Goal: Task Accomplishment & Management: Use online tool/utility

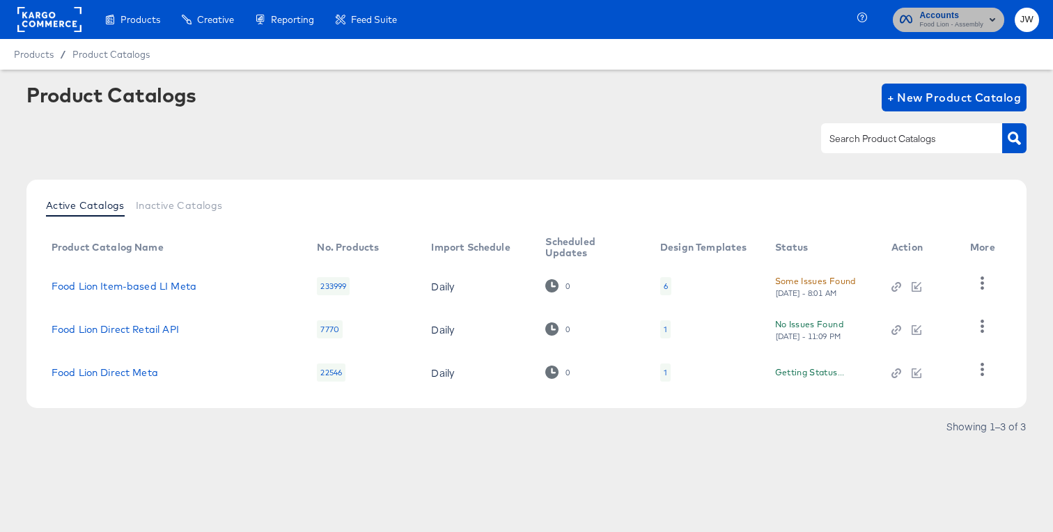
click at [932, 23] on span "Food Lion - Assembly" at bounding box center [952, 25] width 64 height 11
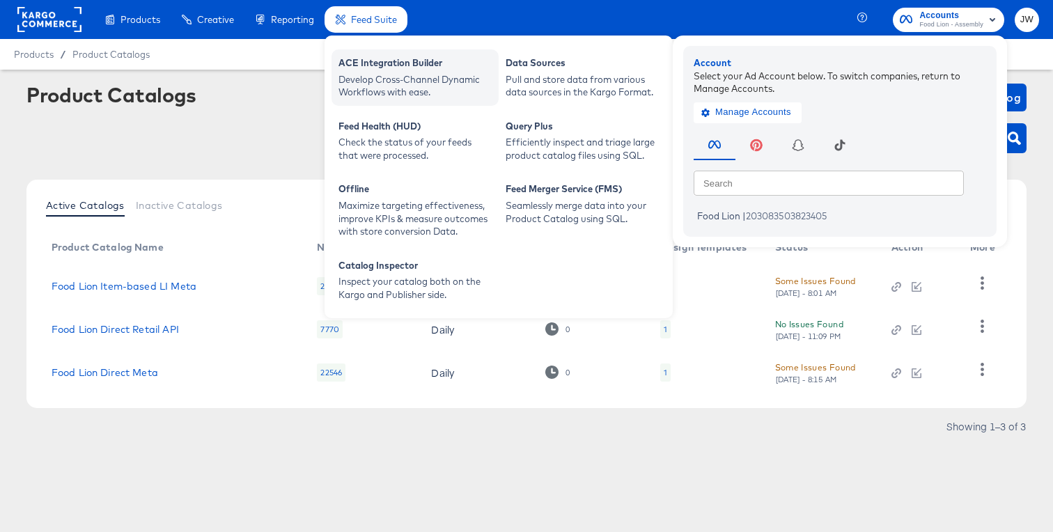
click at [376, 72] on div "ACE Integration Builder" at bounding box center [415, 64] width 153 height 17
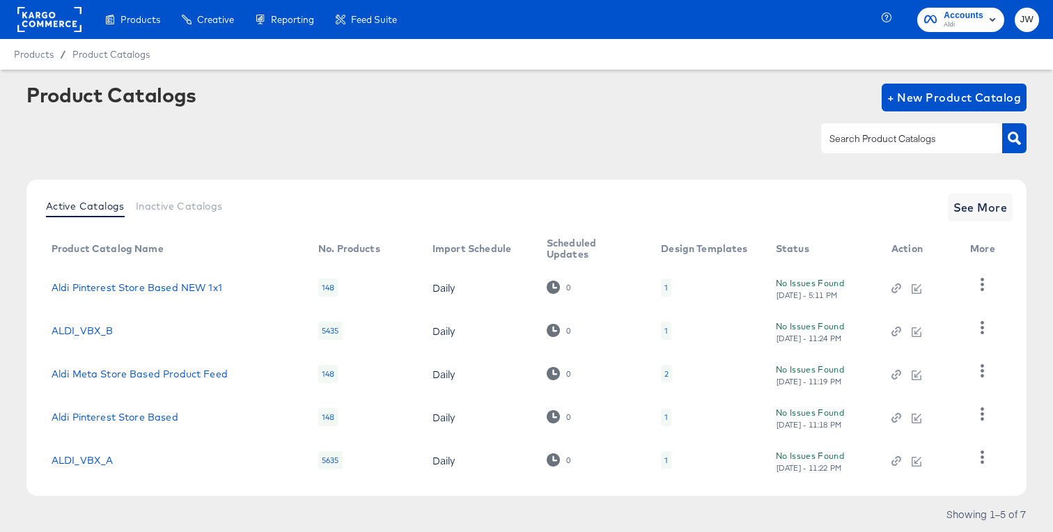
click at [802, 286] on div "No Issues Found [DATE] - 5:11 PM" at bounding box center [820, 288] width 88 height 24
click at [662, 288] on div "1" at bounding box center [666, 288] width 10 height 18
